Goal: Information Seeking & Learning: Learn about a topic

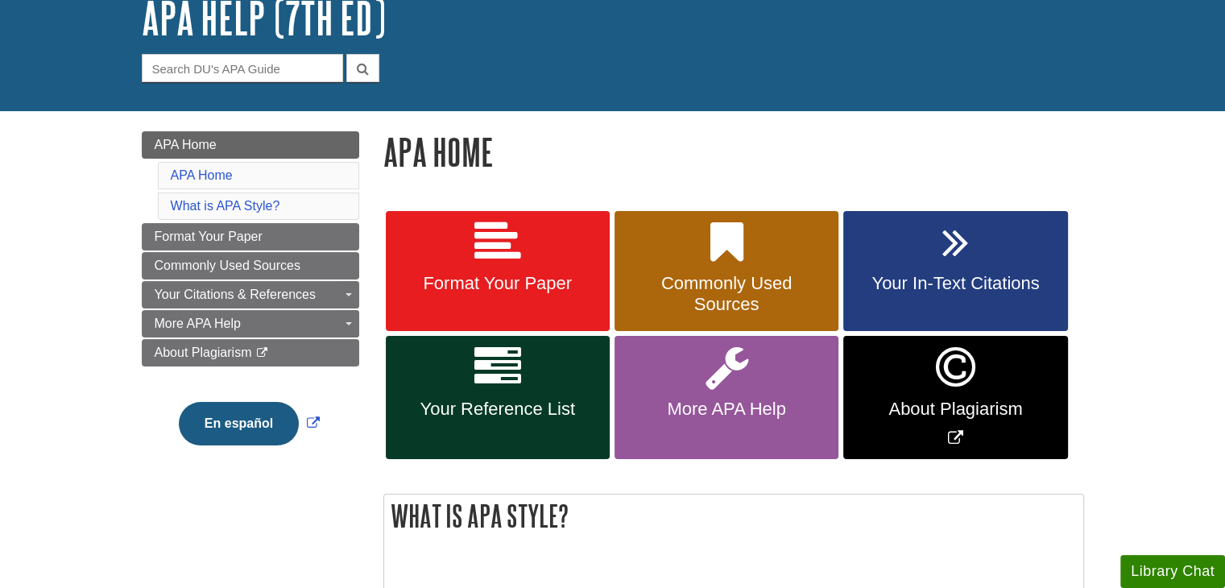
scroll to position [151, 0]
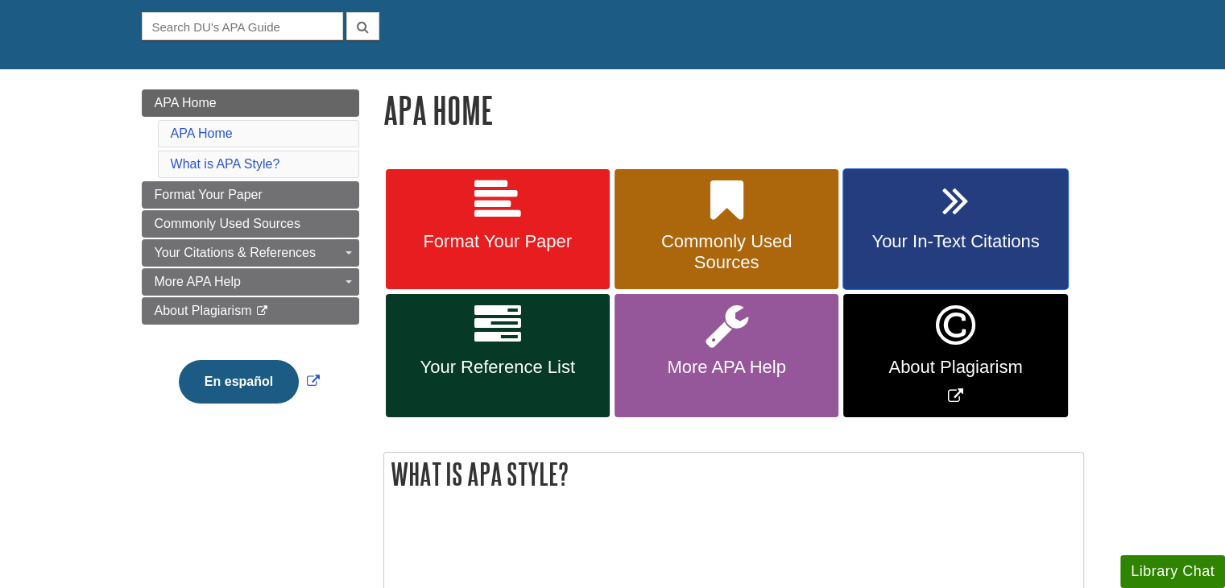
click at [949, 214] on icon at bounding box center [955, 200] width 27 height 47
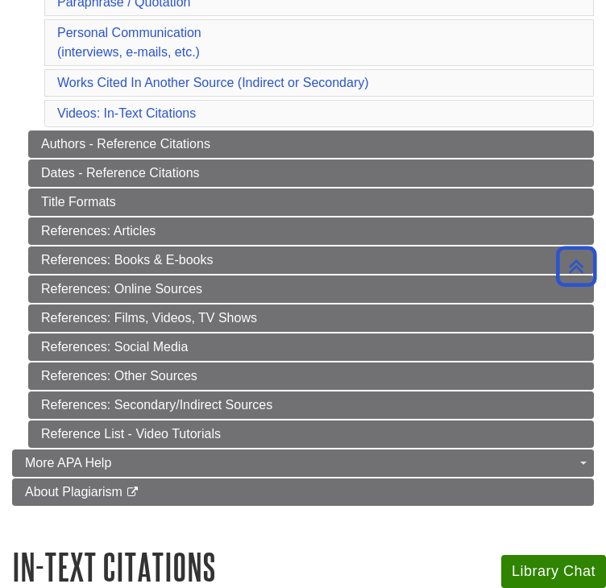
scroll to position [552, 0]
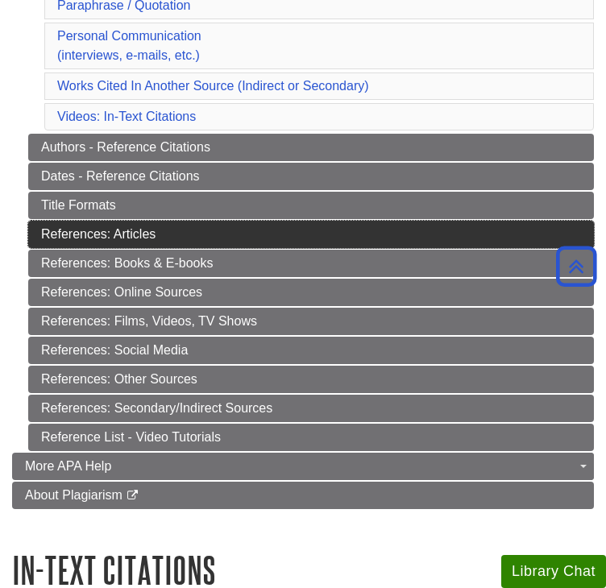
click at [178, 221] on link "References: Articles" at bounding box center [310, 234] width 565 height 27
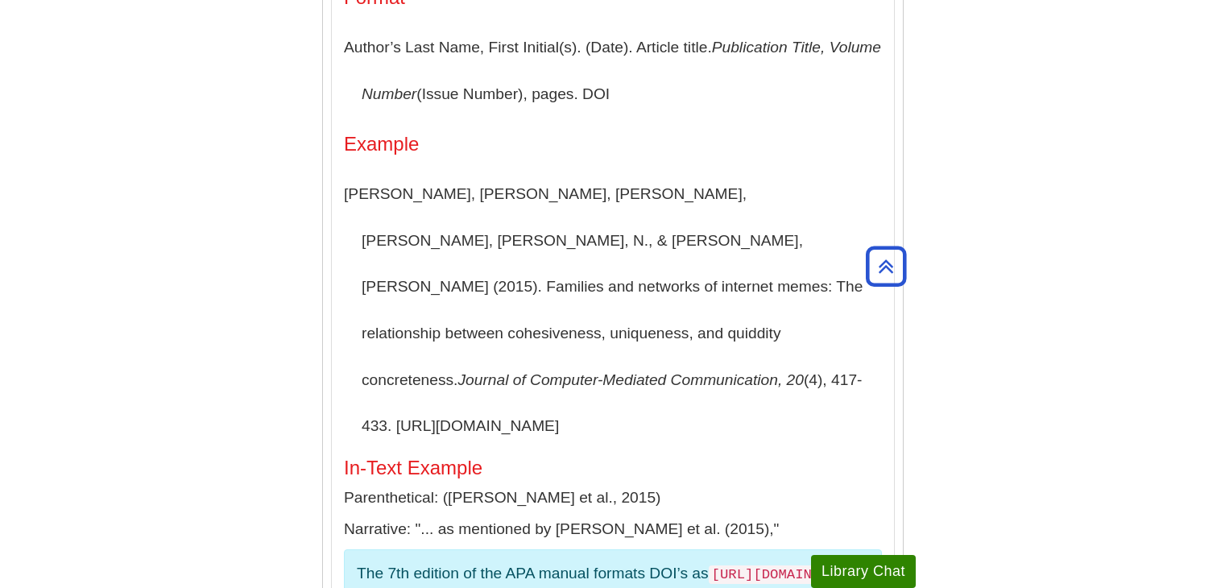
scroll to position [542, 0]
